Goal: Find specific page/section: Find specific page/section

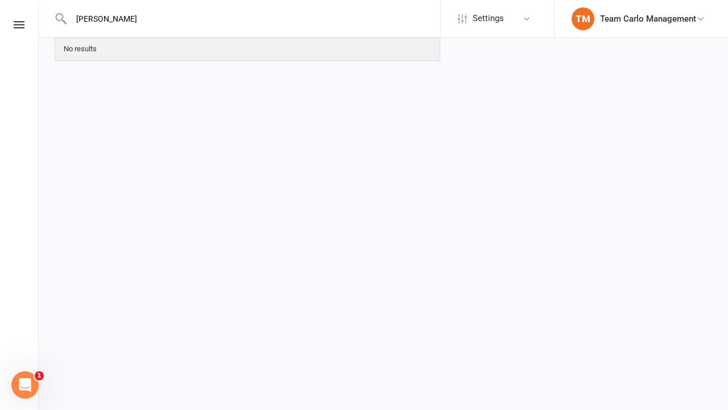
type input "[PERSON_NAME]"
click at [247, 49] on div "No results" at bounding box center [247, 49] width 383 height 21
